Goal: Understand process/instructions: Learn how to perform a task or action

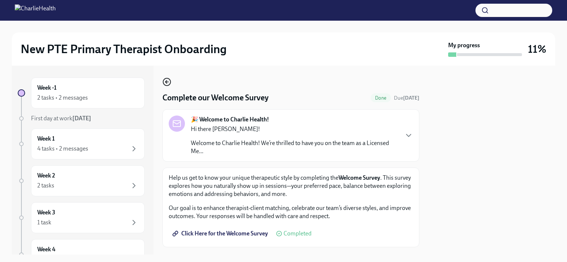
click at [167, 83] on icon "button" at bounding box center [165, 81] width 1 height 3
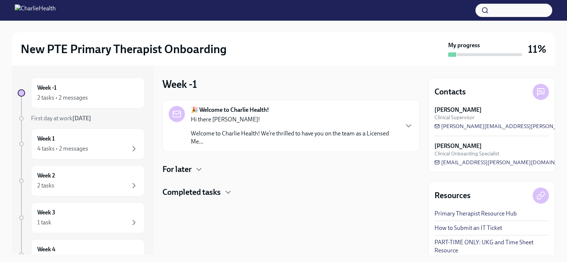
click at [377, 123] on p "Hi there [PERSON_NAME]!" at bounding box center [294, 120] width 207 height 8
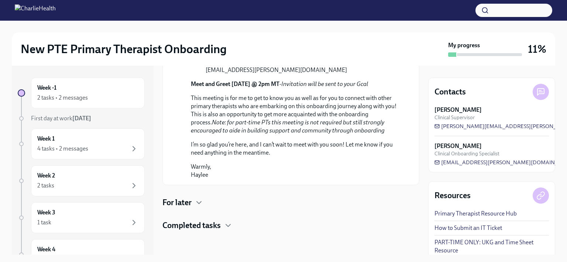
scroll to position [397, 0]
click at [199, 201] on icon "button" at bounding box center [199, 202] width 9 height 9
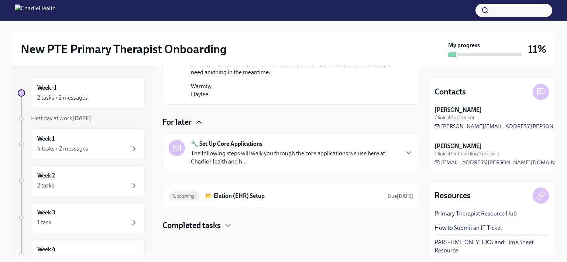
scroll to position [477, 0]
click at [220, 194] on h6 "📂 Elation (EHR) Setup" at bounding box center [293, 196] width 176 height 8
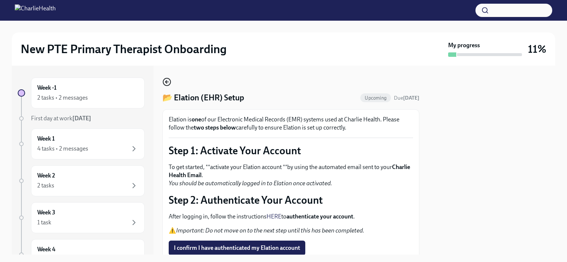
click at [169, 79] on circle "button" at bounding box center [166, 81] width 7 height 7
